Goal: Navigation & Orientation: Find specific page/section

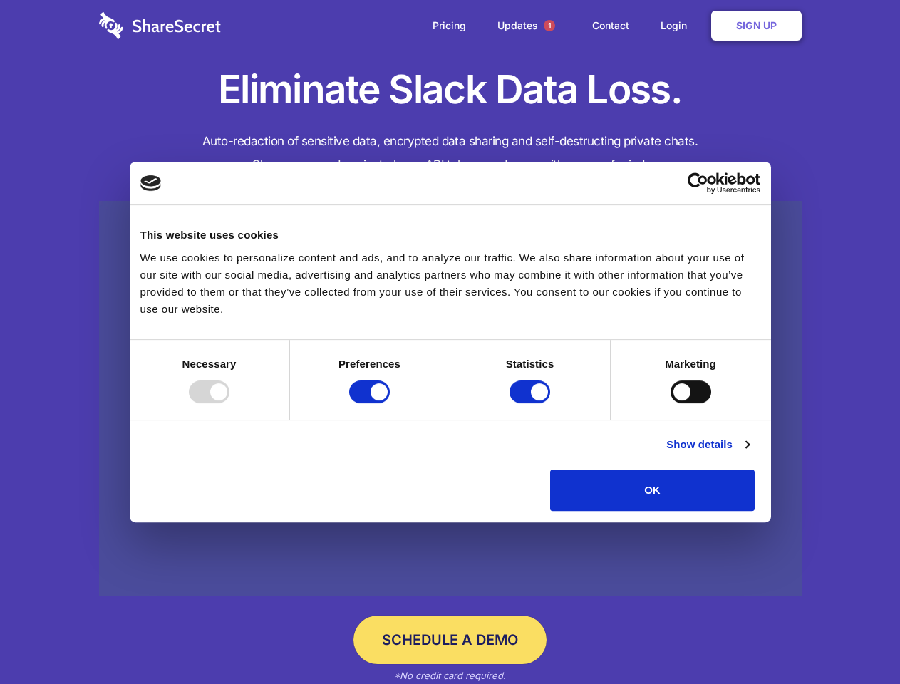
click at [229, 403] on div at bounding box center [209, 391] width 41 height 23
click at [390, 403] on input "Preferences" at bounding box center [369, 391] width 41 height 23
checkbox input "false"
click at [531, 403] on input "Statistics" at bounding box center [529, 391] width 41 height 23
checkbox input "false"
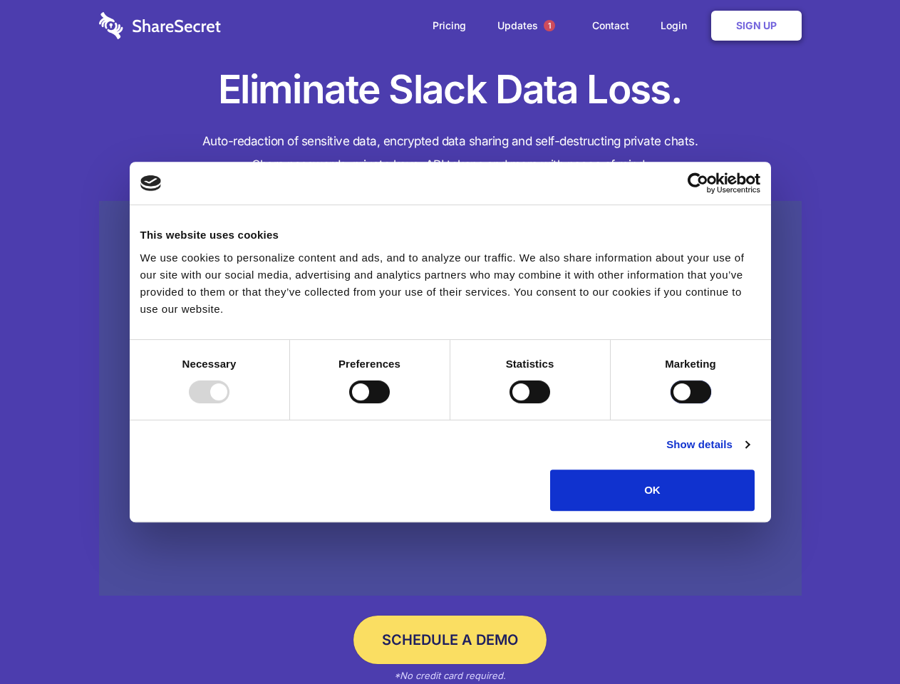
click at [670, 403] on input "Marketing" at bounding box center [690, 391] width 41 height 23
checkbox input "true"
click at [749, 453] on link "Show details" at bounding box center [707, 444] width 83 height 17
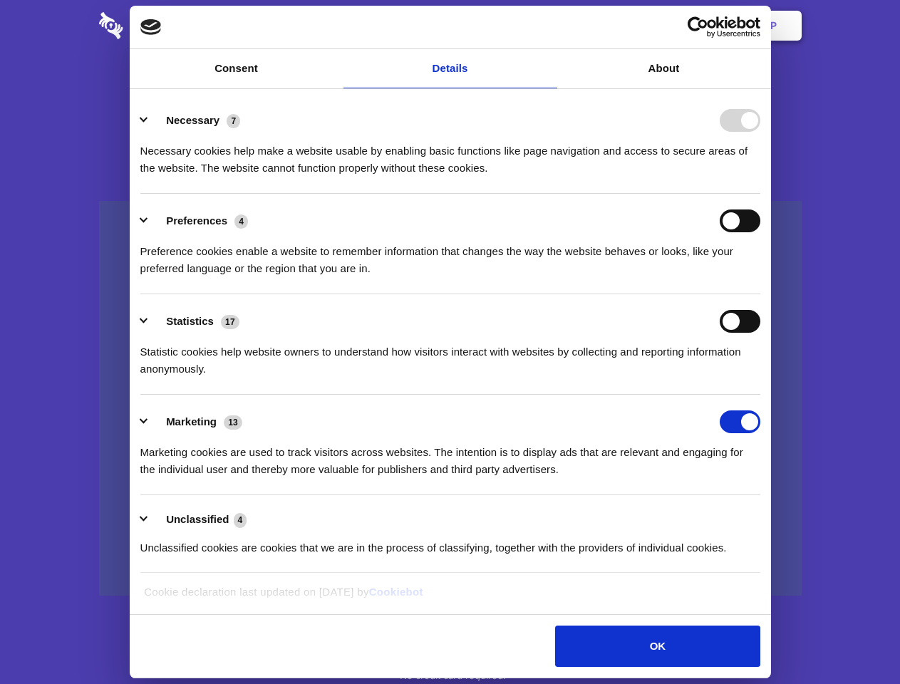
click at [760, 194] on li "Necessary 7 Necessary cookies help make a website usable by enabling basic func…" at bounding box center [450, 143] width 620 height 100
click at [548, 26] on span "1" at bounding box center [548, 25] width 11 height 11
